Goal: Task Accomplishment & Management: Use online tool/utility

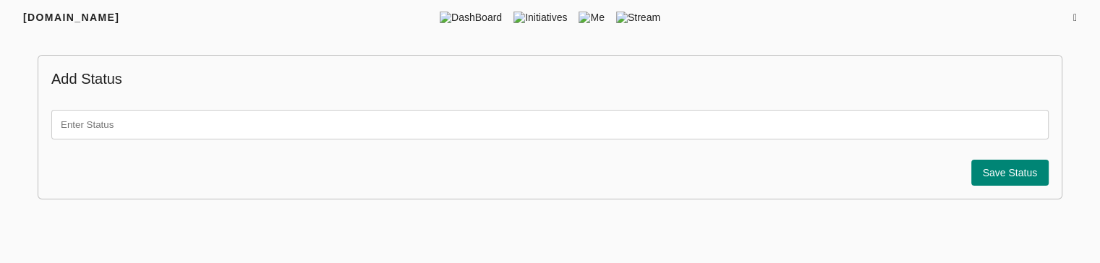
click at [385, 126] on input "text" at bounding box center [549, 125] width 997 height 30
click at [223, 124] on input "text" at bounding box center [549, 125] width 997 height 30
type input "test"
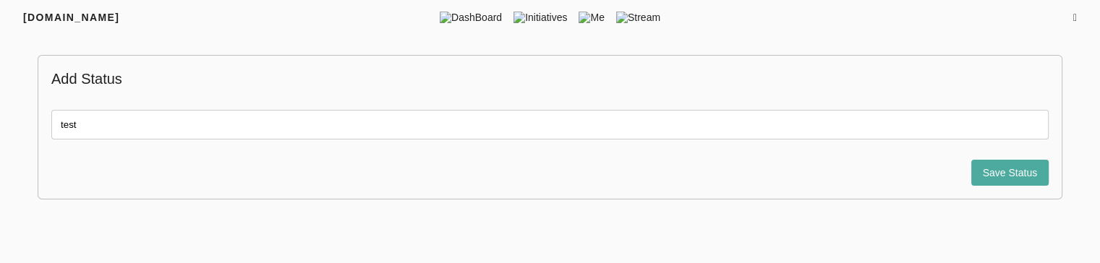
click at [1021, 160] on button "Save Status" at bounding box center [1010, 173] width 78 height 27
